Goal: Navigation & Orientation: Find specific page/section

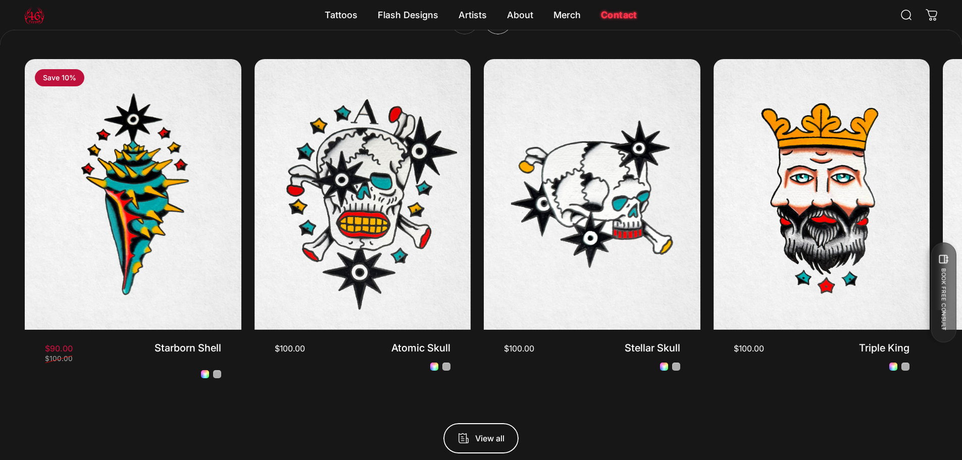
scroll to position [3283, 0]
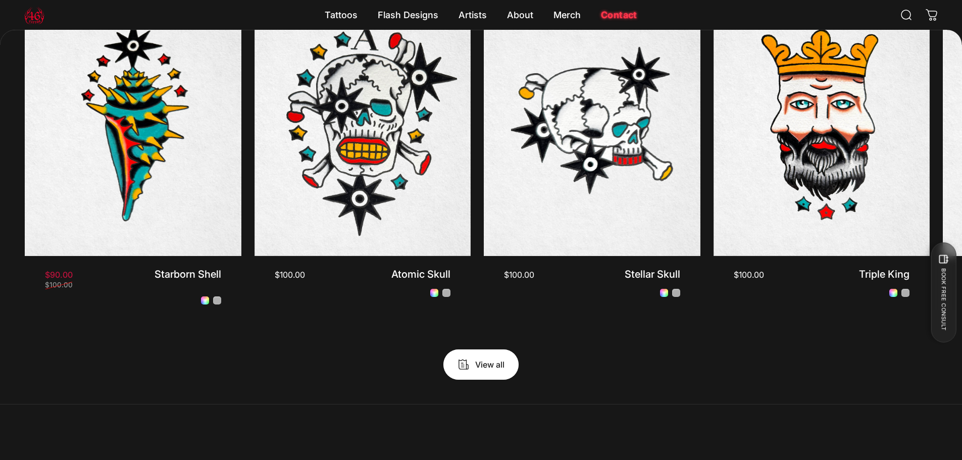
click at [479, 354] on span "View all products in the American Traditional - Flash Tattoos collection" at bounding box center [481, 364] width 112 height 61
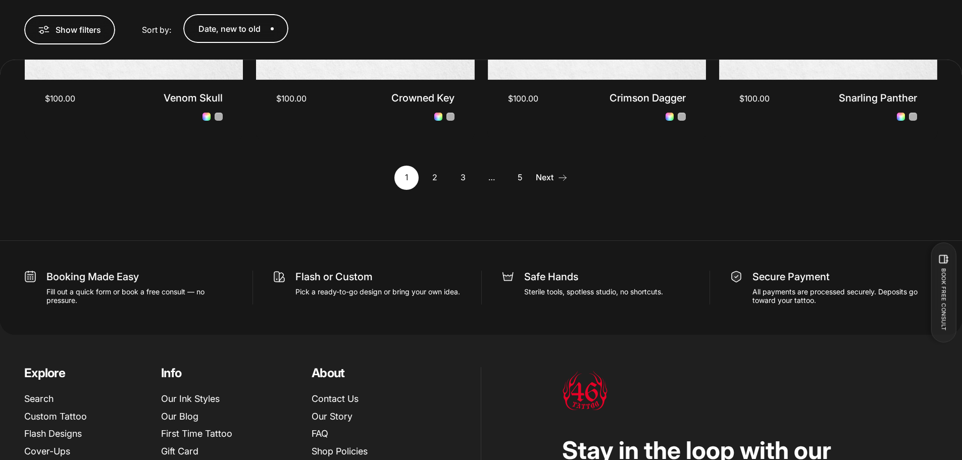
scroll to position [1412, 0]
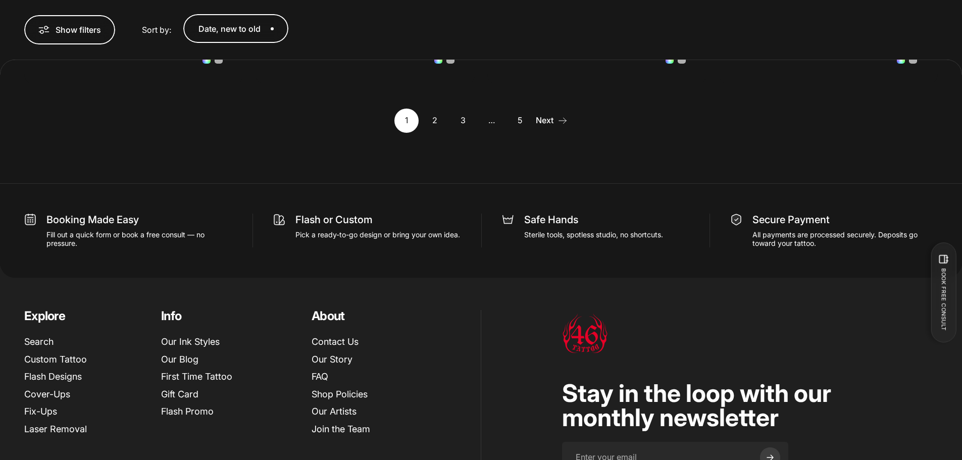
click at [431, 116] on link "2" at bounding box center [435, 121] width 24 height 24
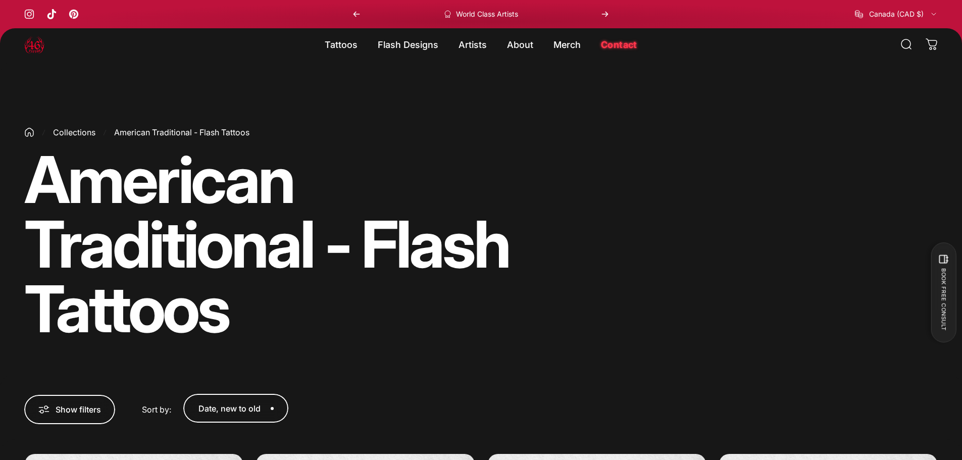
drag, startPoint x: 409, startPoint y: 157, endPoint x: 418, endPoint y: 164, distance: 10.8
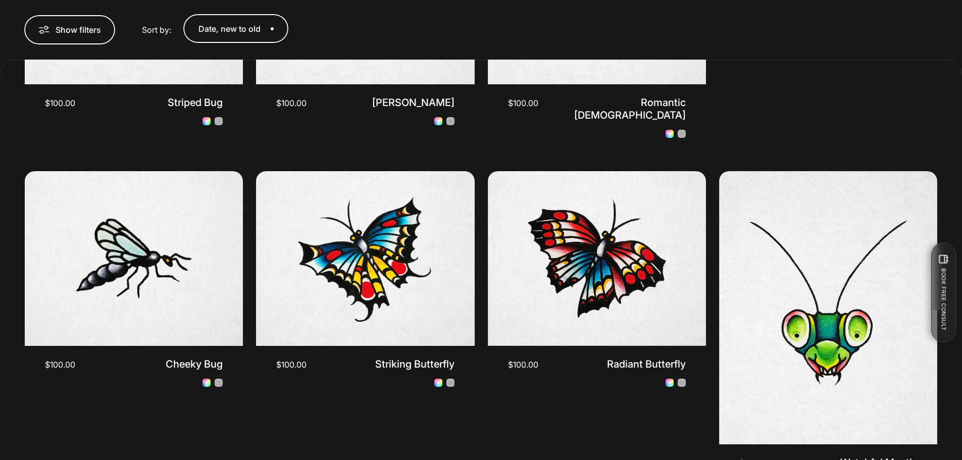
scroll to position [1160, 0]
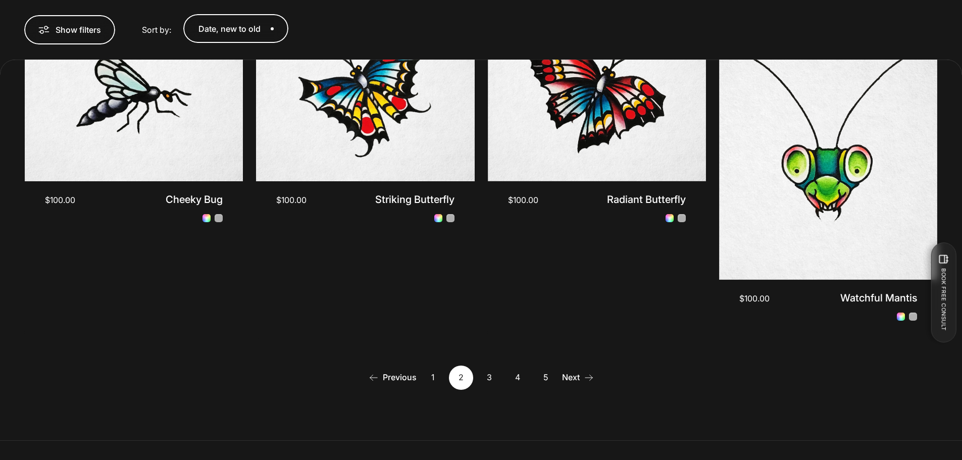
click at [486, 368] on link "3" at bounding box center [489, 378] width 24 height 24
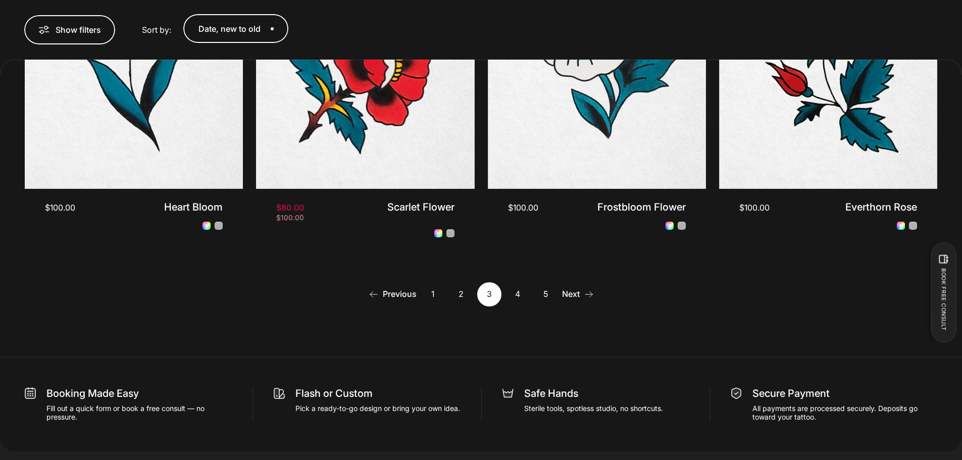
scroll to position [1260, 0]
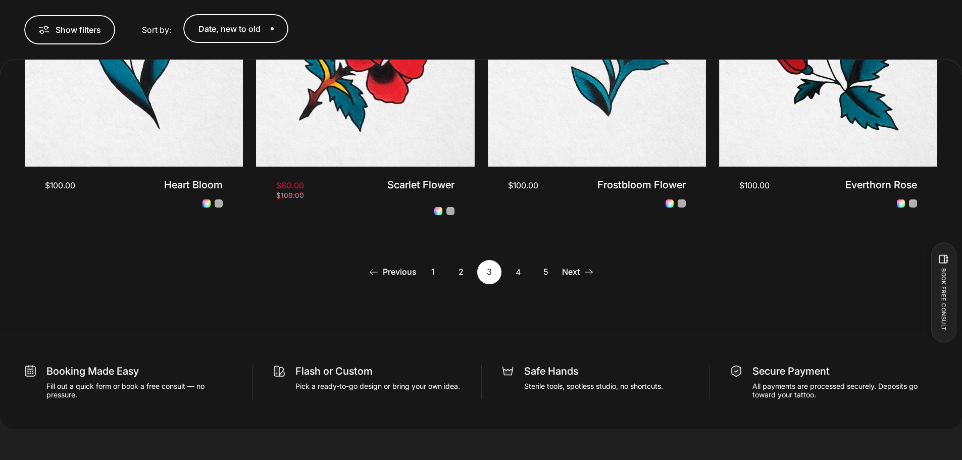
click at [521, 276] on link "4" at bounding box center [518, 272] width 24 height 24
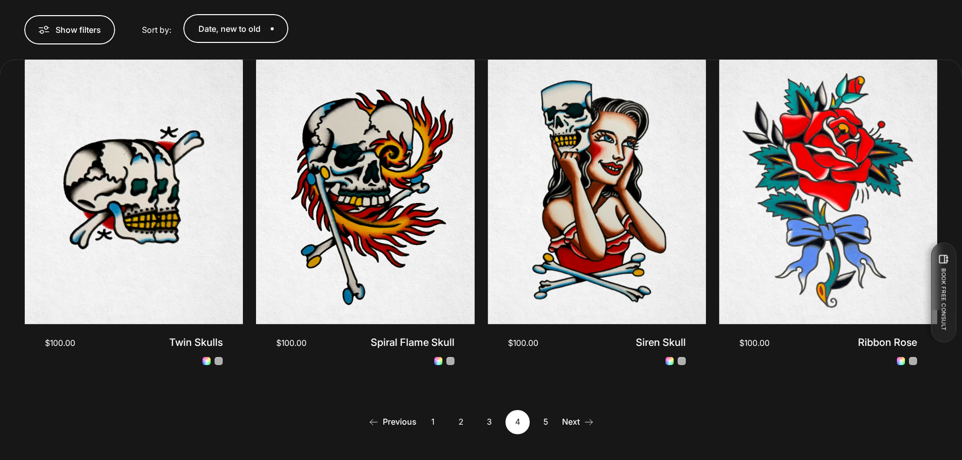
scroll to position [1159, 0]
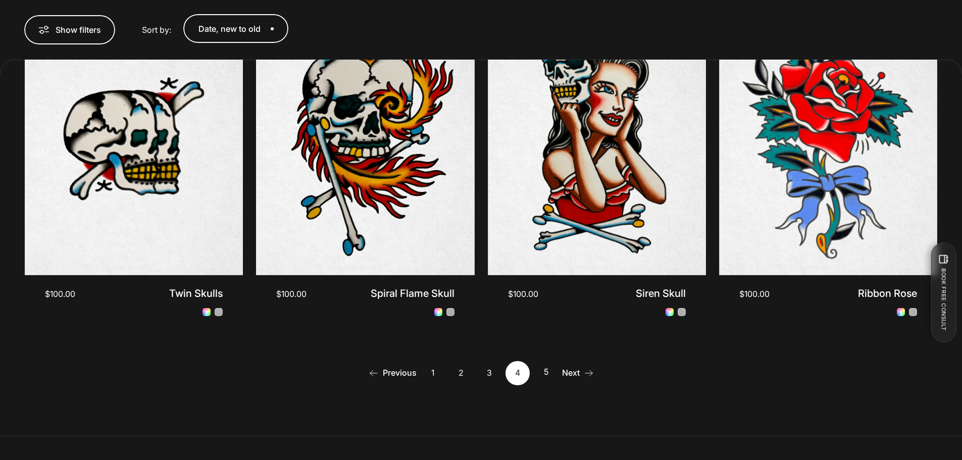
click at [547, 369] on link "5" at bounding box center [546, 373] width 24 height 24
